Goal: Find specific page/section: Find specific page/section

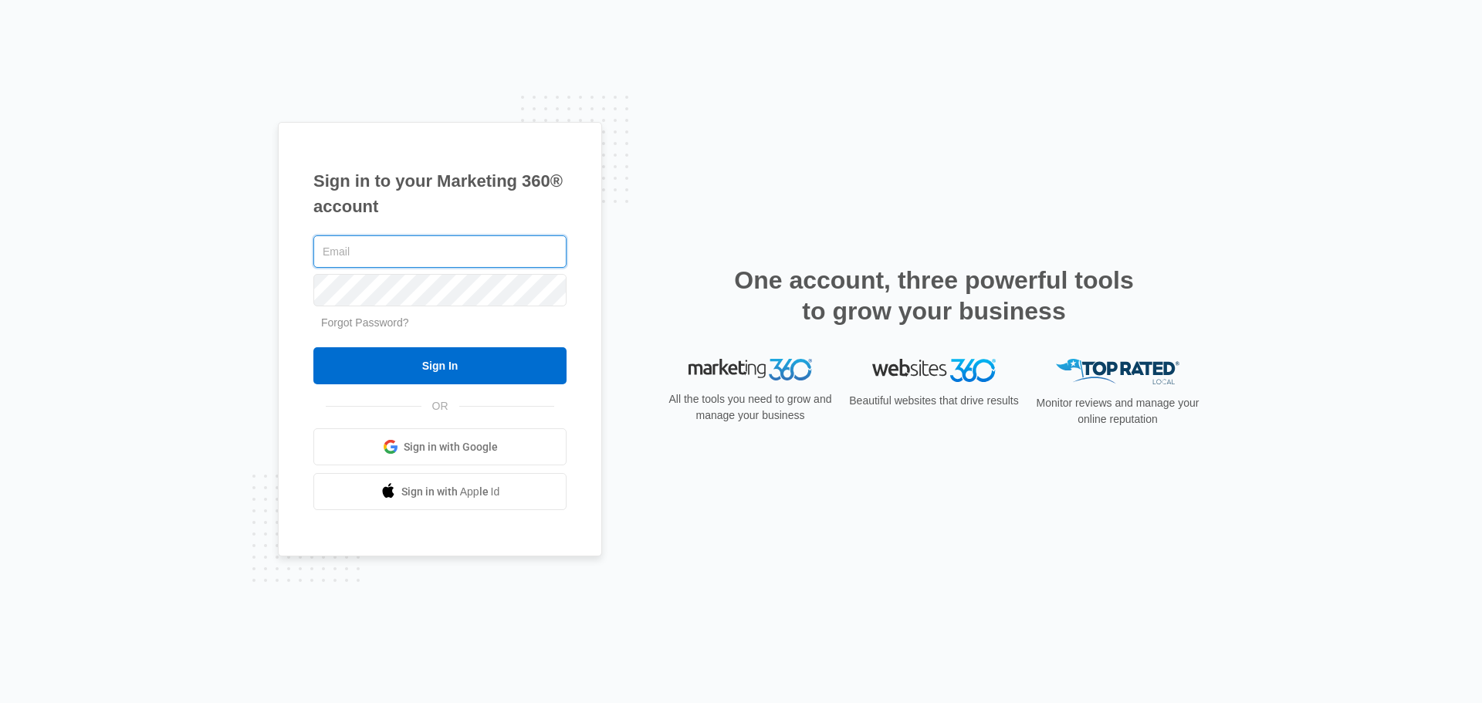
type input "[EMAIL_ADDRESS][DOMAIN_NAME]"
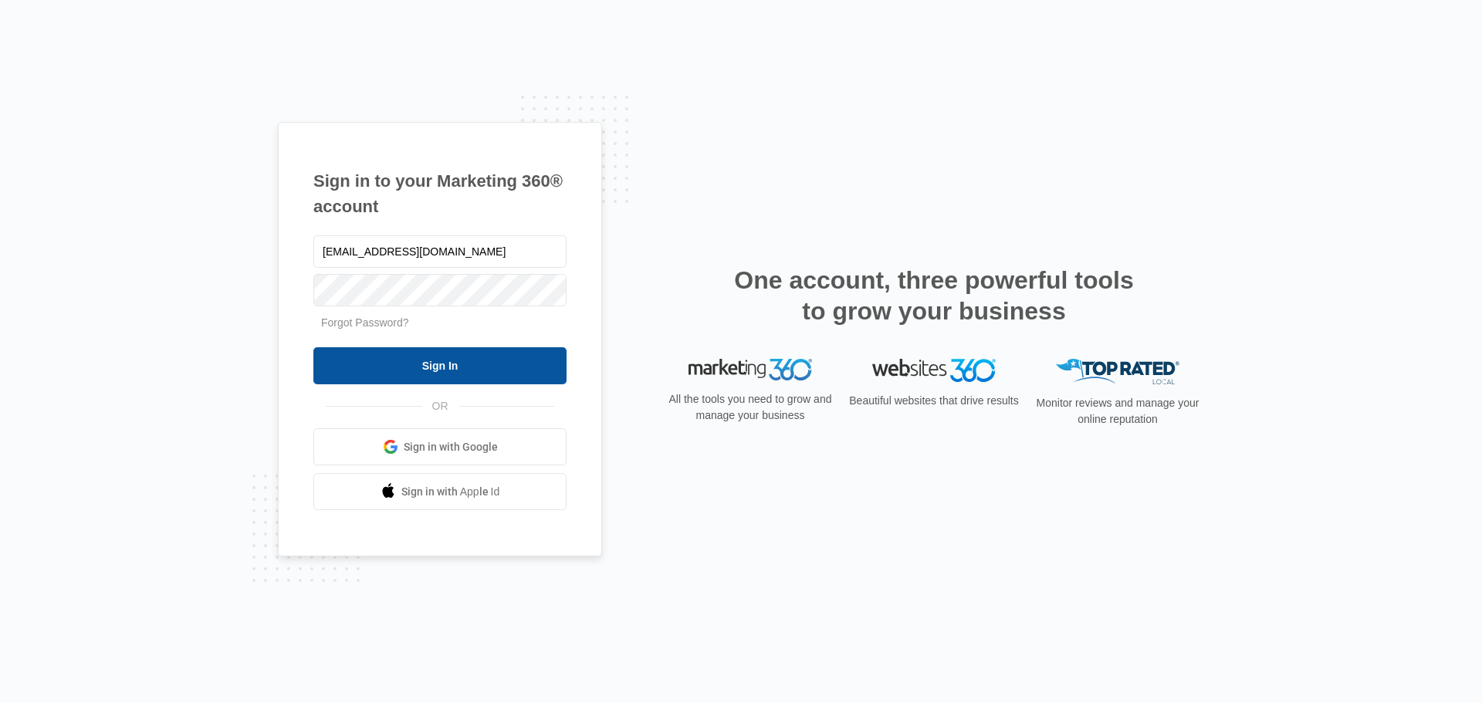
click at [464, 374] on input "Sign In" at bounding box center [439, 365] width 253 height 37
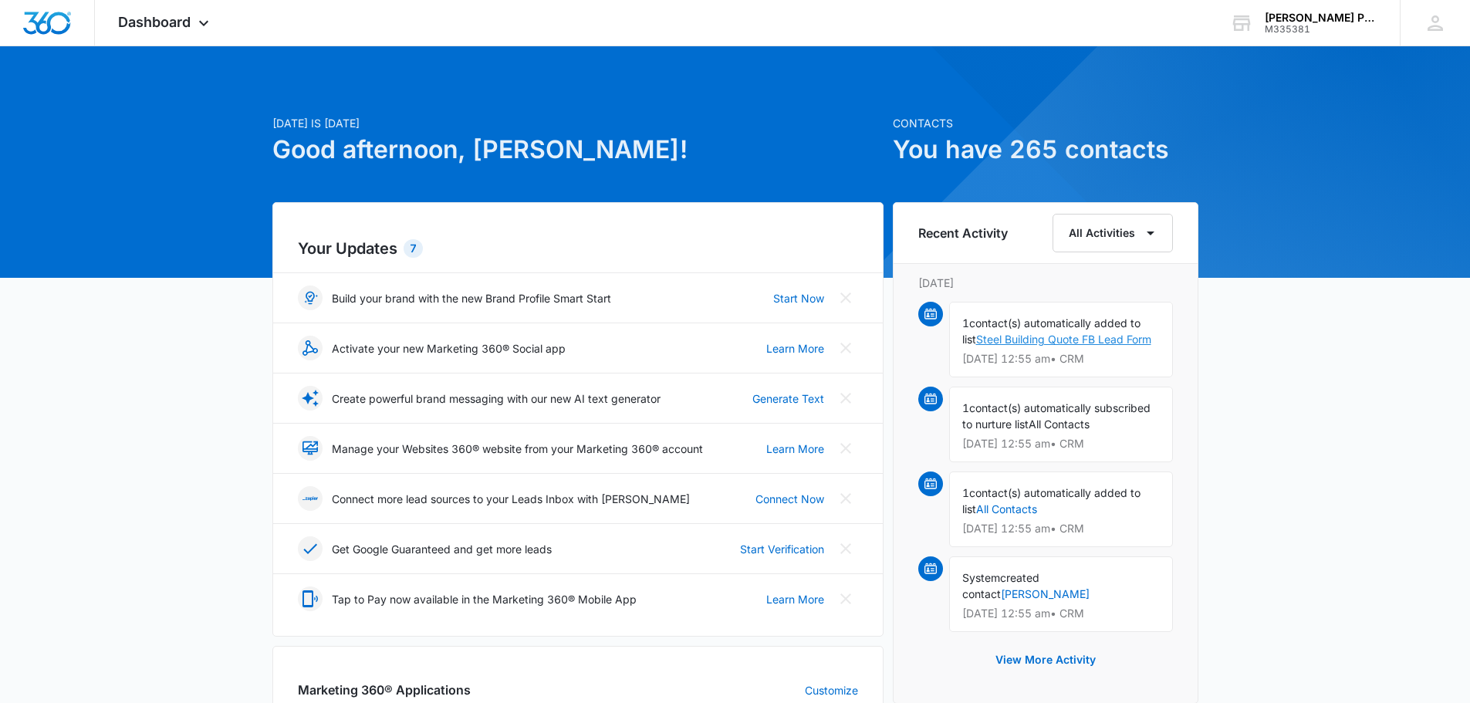
click at [1108, 340] on link "Steel Building Quote FB Lead Form" at bounding box center [1063, 339] width 175 height 13
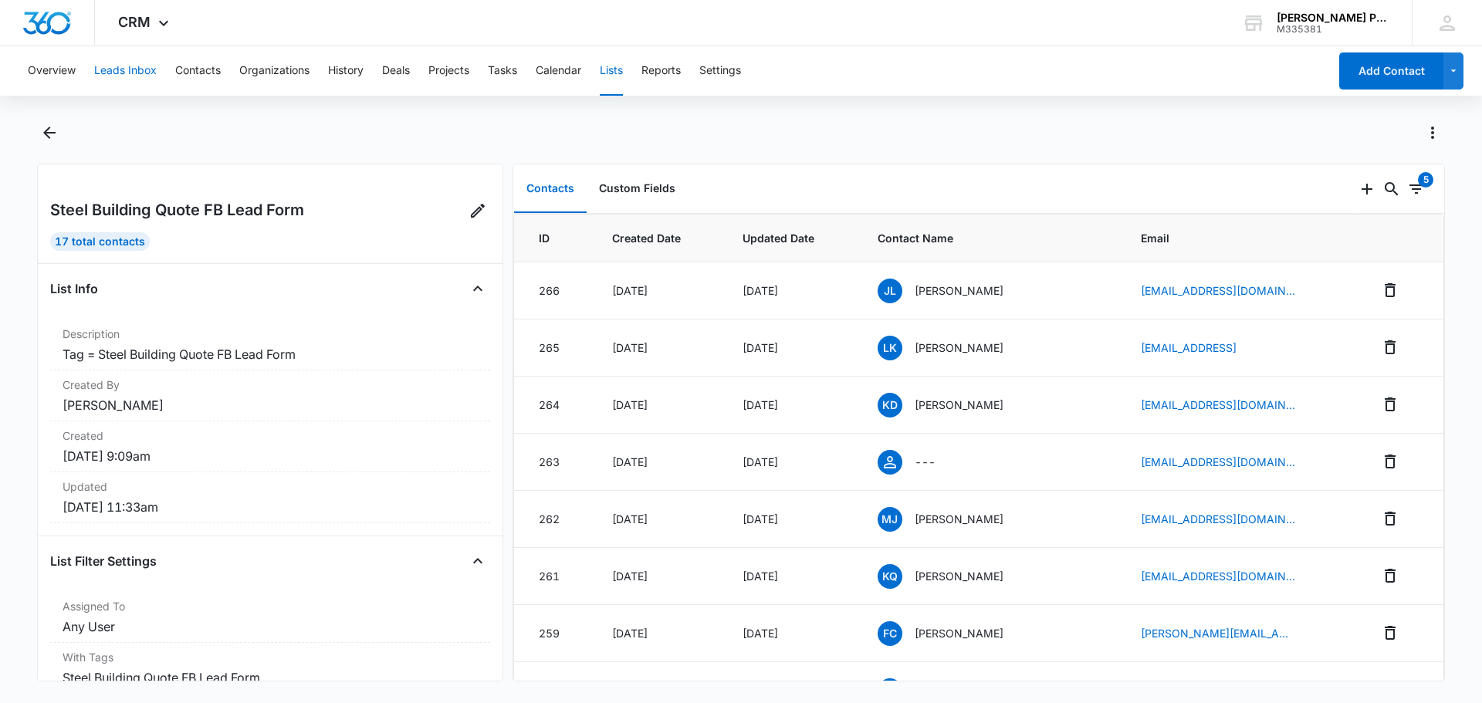
click at [117, 76] on button "Leads Inbox" at bounding box center [125, 70] width 63 height 49
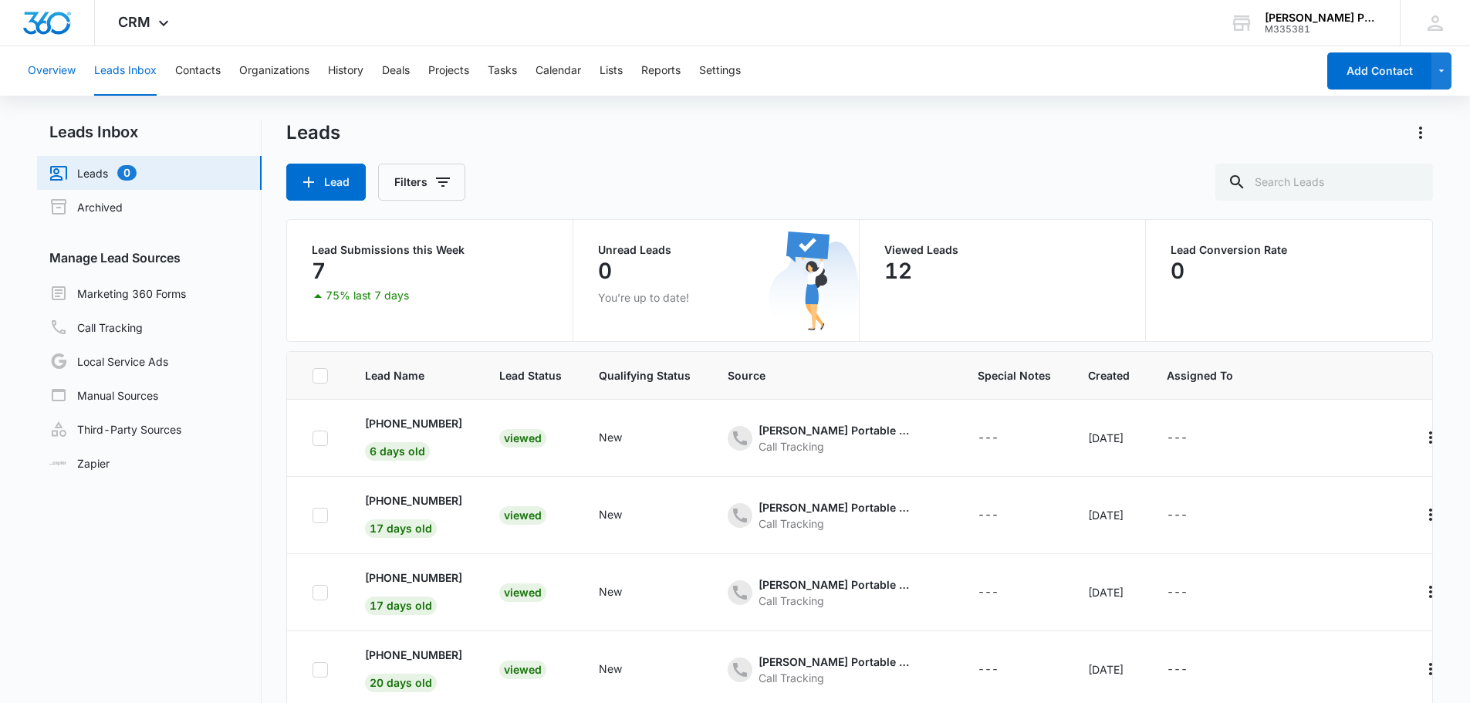
click at [68, 74] on button "Overview" at bounding box center [52, 70] width 48 height 49
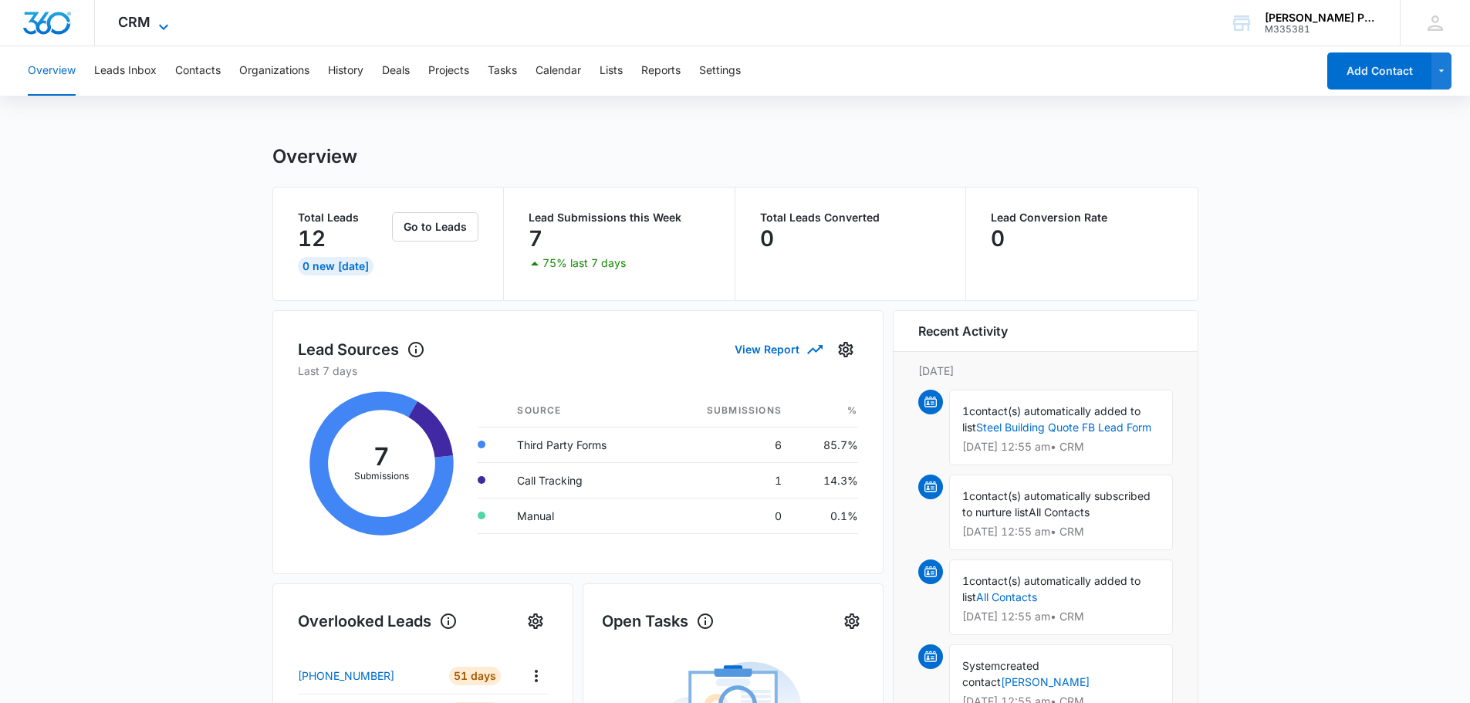
click at [161, 24] on icon at bounding box center [163, 27] width 19 height 19
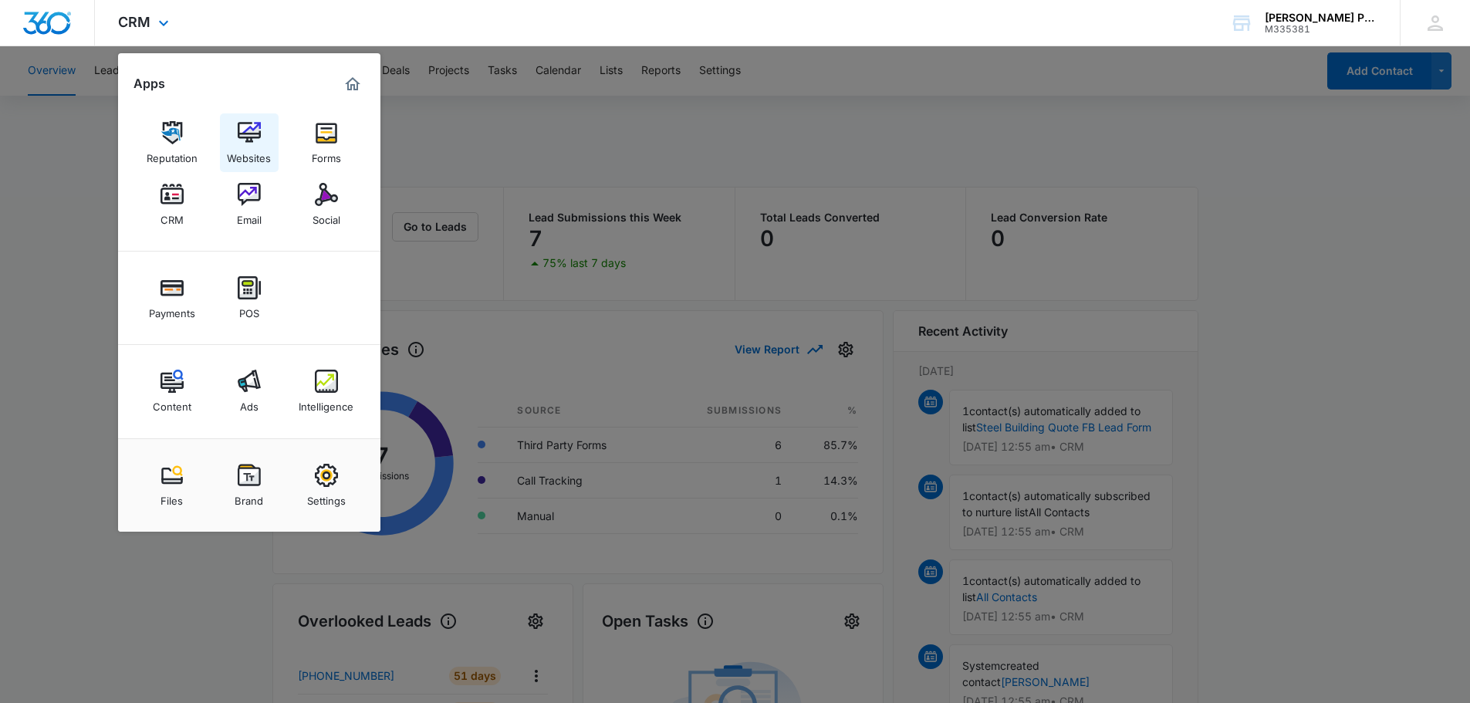
click at [254, 151] on div "Websites" at bounding box center [249, 154] width 44 height 20
